Goal: Information Seeking & Learning: Understand process/instructions

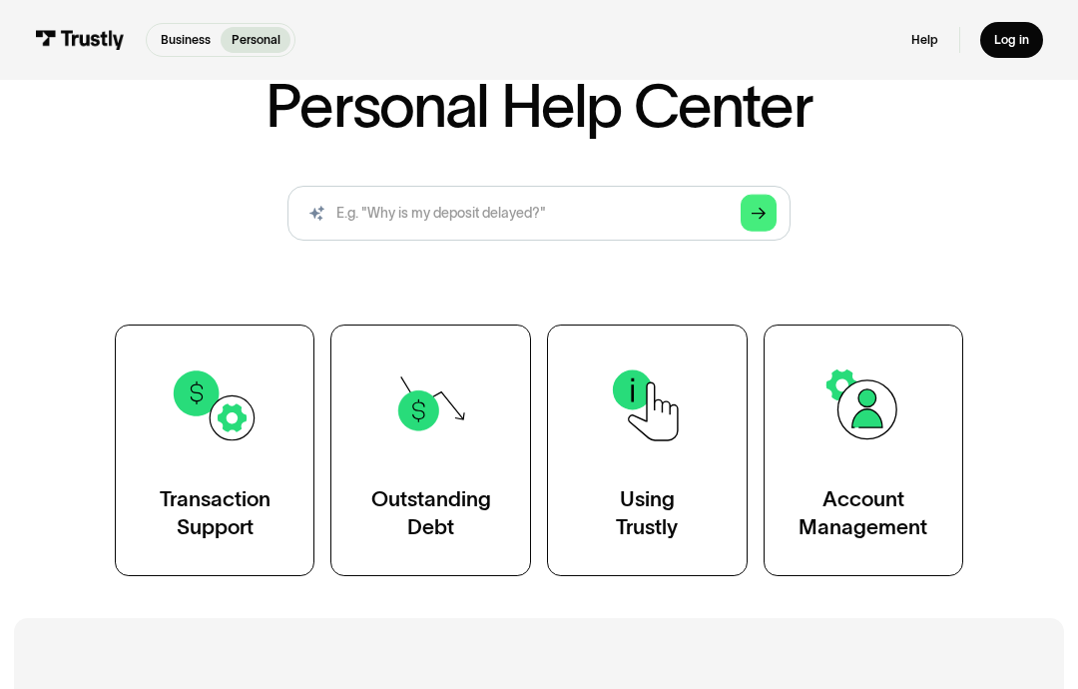
scroll to position [130, 0]
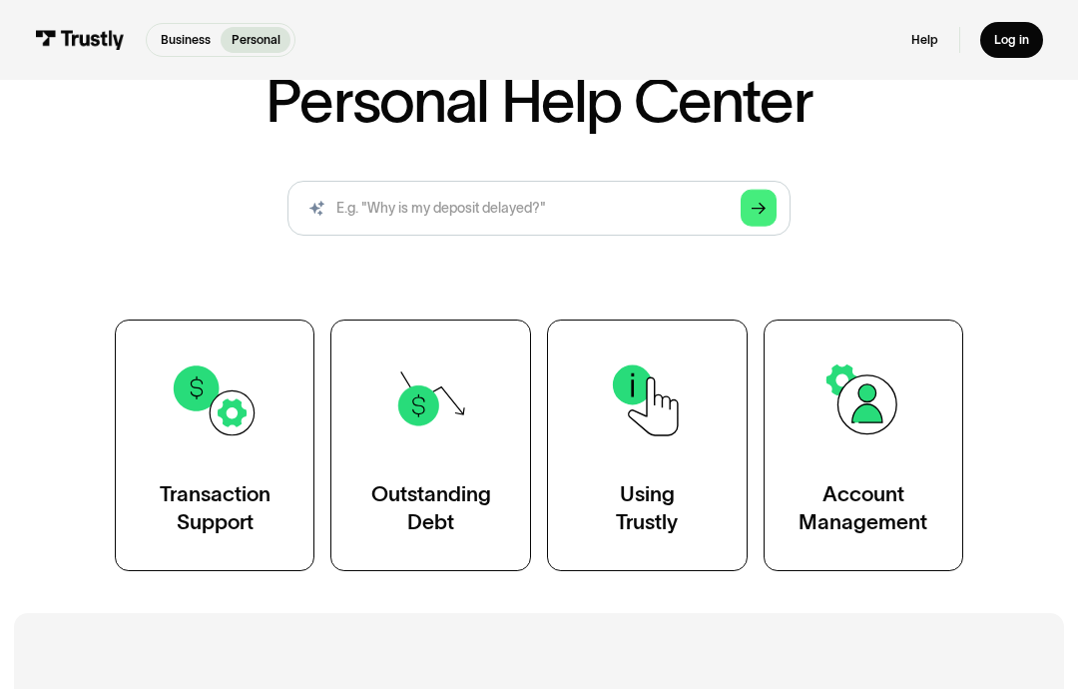
click at [854, 416] on img at bounding box center [864, 400] width 90 height 90
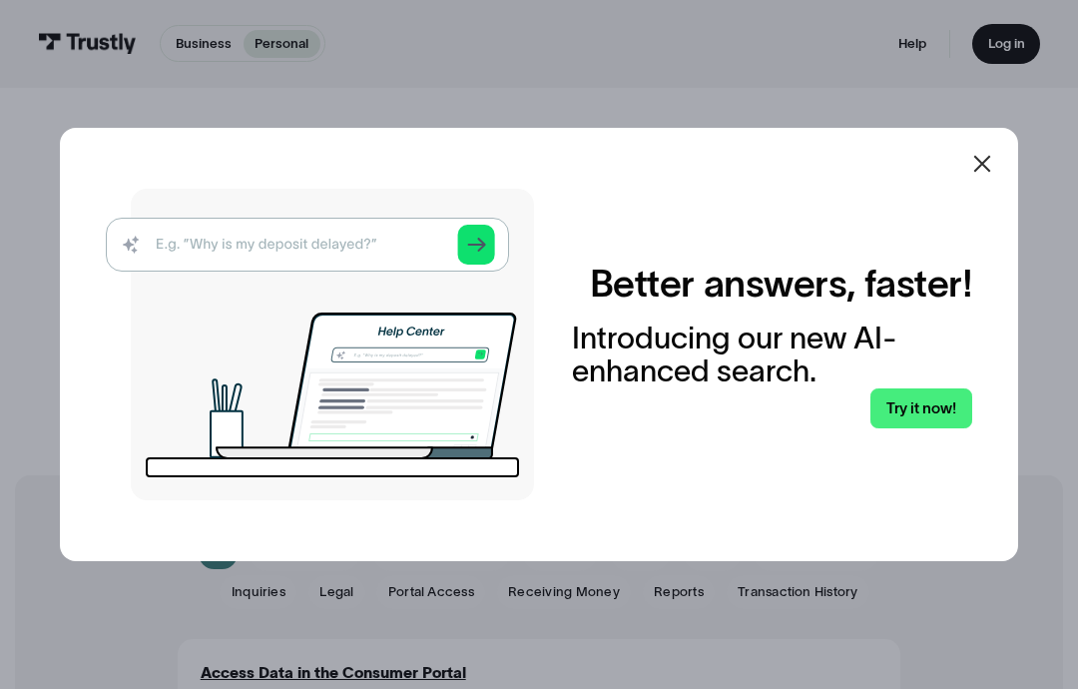
click at [973, 176] on icon at bounding box center [982, 164] width 24 height 24
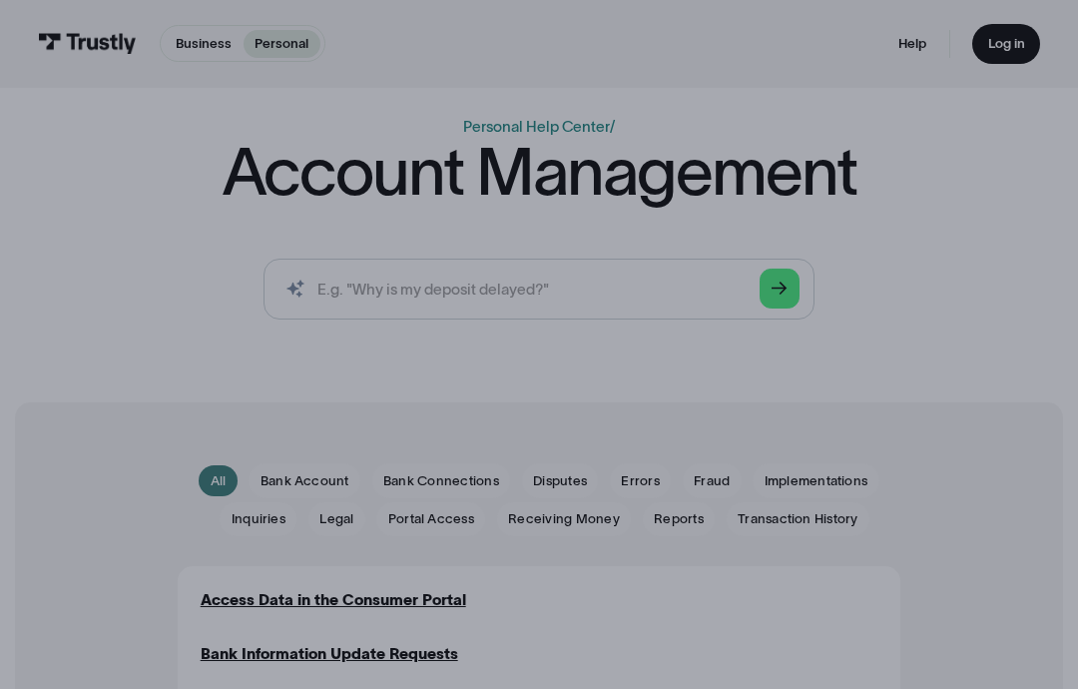
click at [961, 217] on div "Business Help Center Personal Help Center / Account Management AI-powered searc…" at bounding box center [539, 225] width 1002 height 219
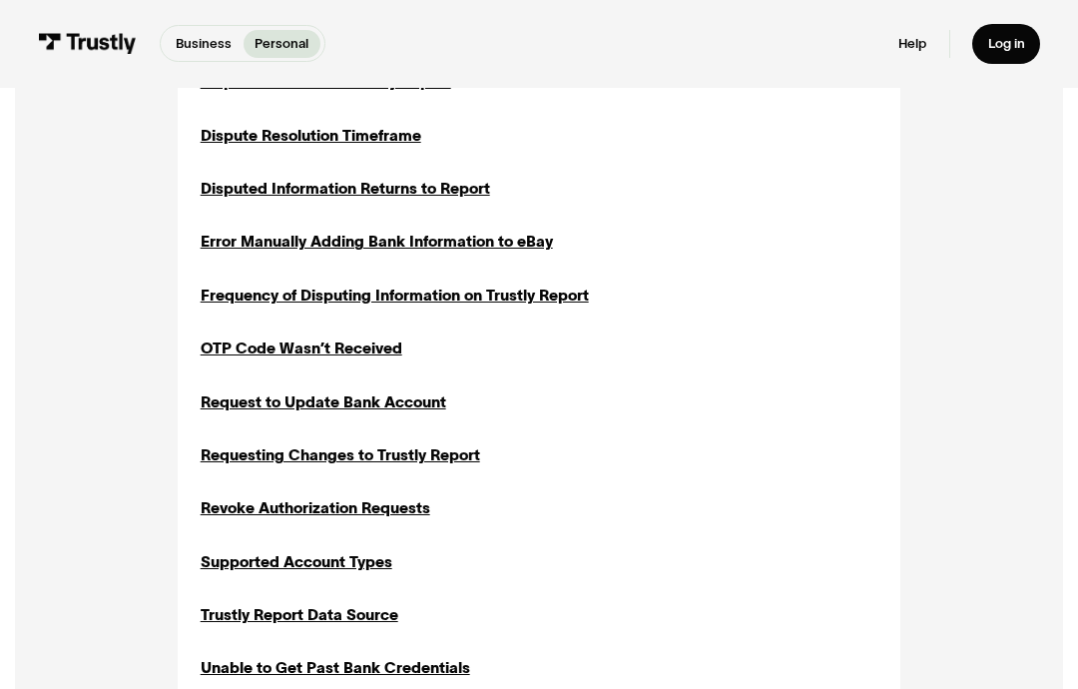
scroll to position [1202, 0]
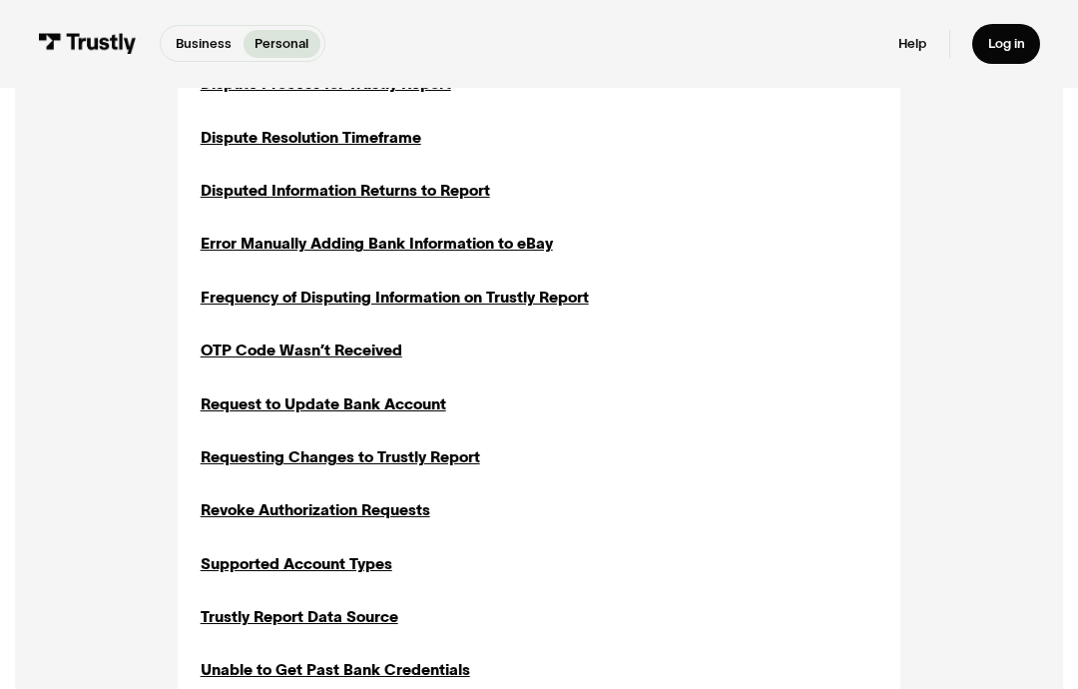
click at [350, 394] on div "Request to Update Bank Account" at bounding box center [324, 405] width 246 height 23
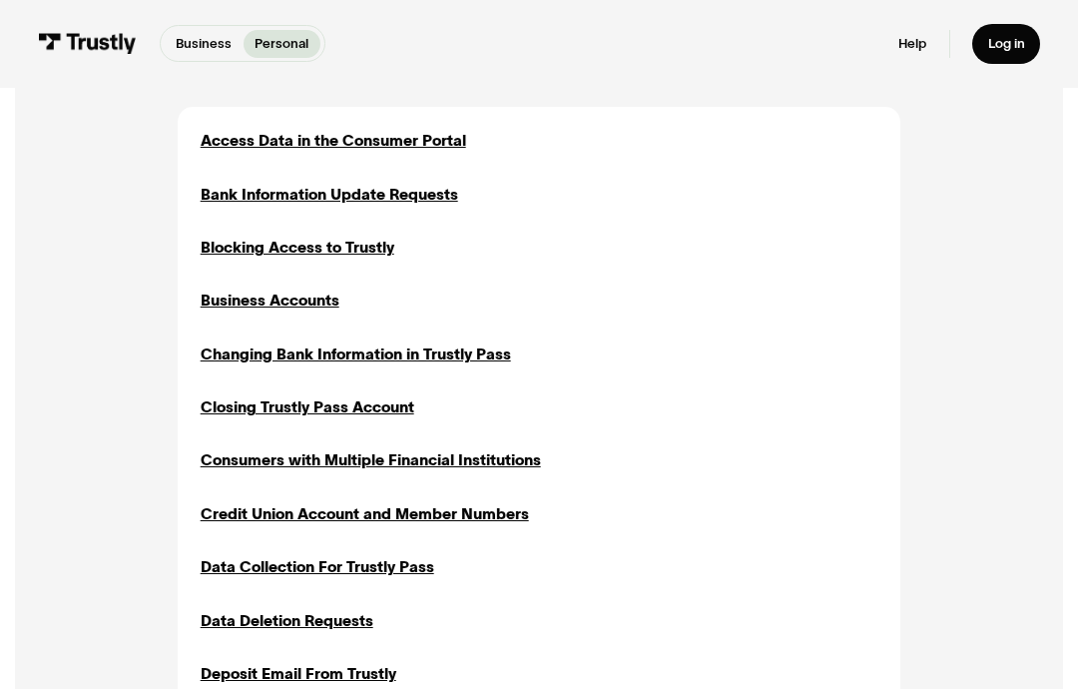
scroll to position [557, 0]
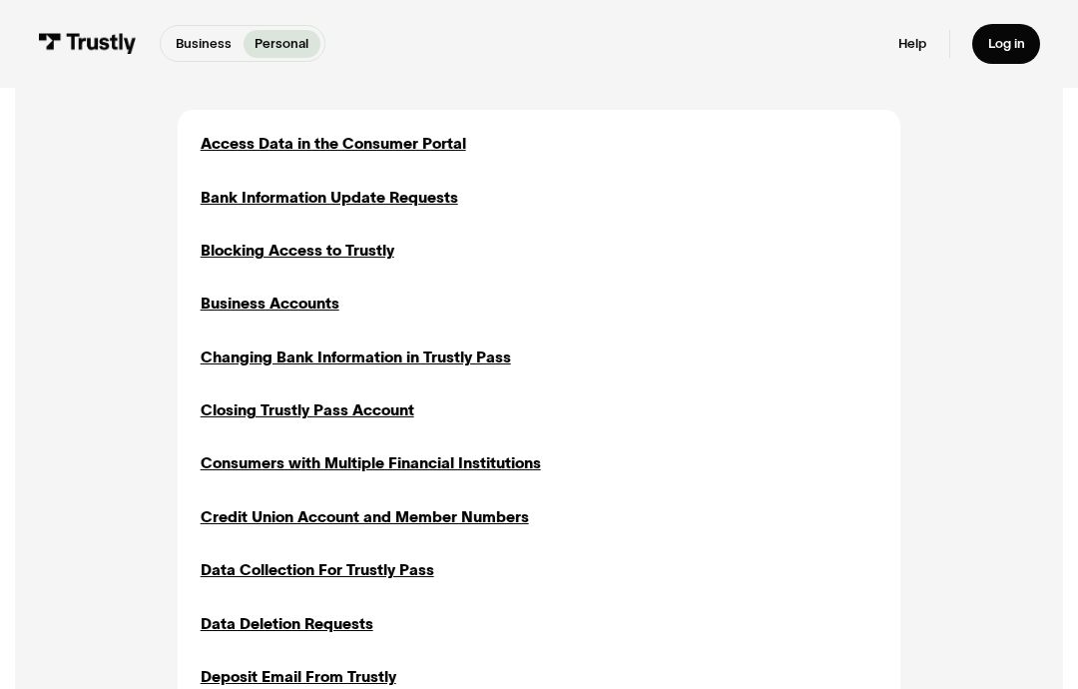
click at [470, 348] on div "Changing Bank Information in Trustly Pass" at bounding box center [356, 357] width 310 height 23
